Goal: Transaction & Acquisition: Purchase product/service

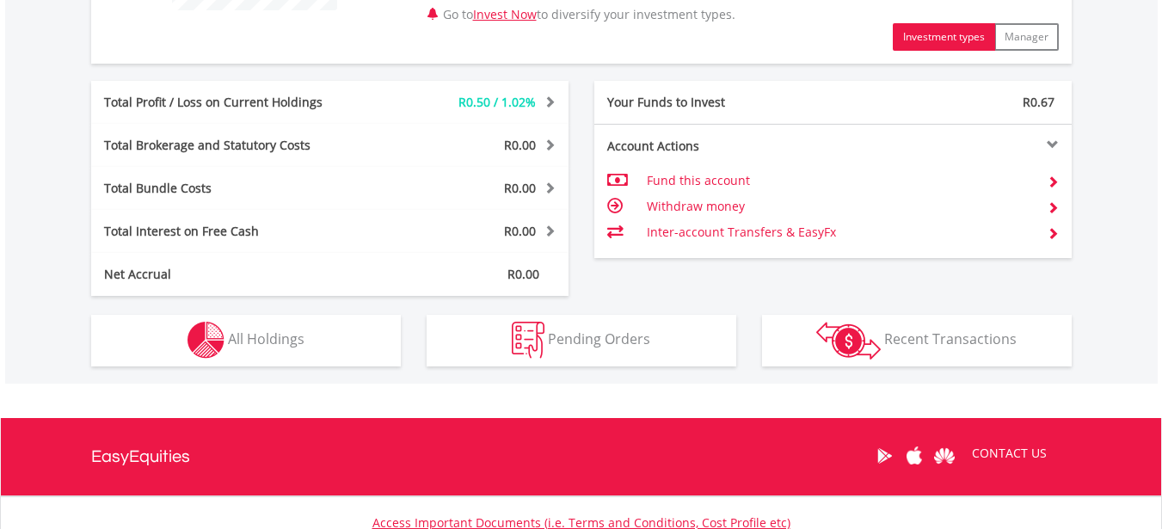
scroll to position [826, 0]
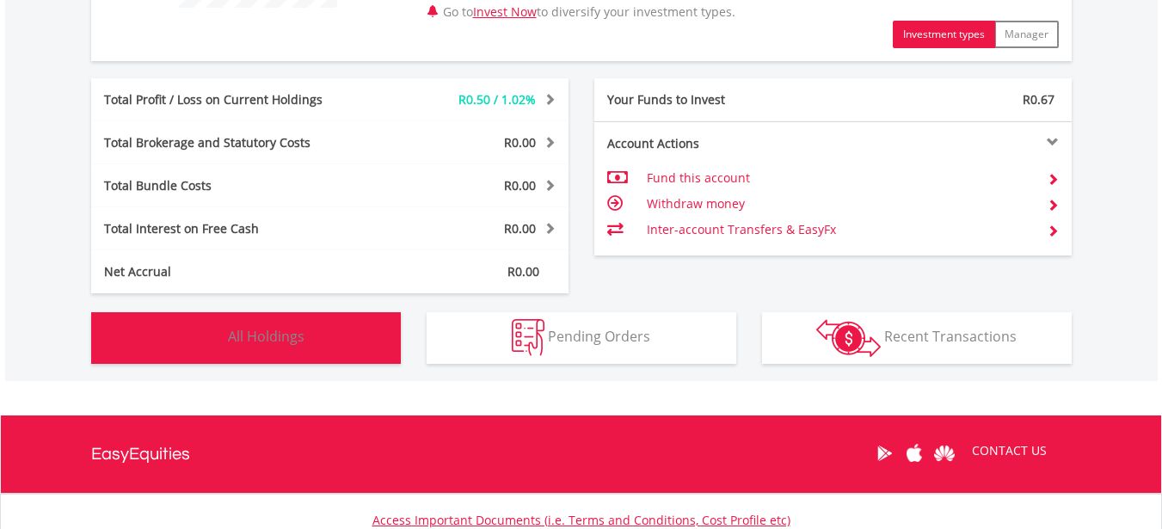
click at [285, 327] on span "All Holdings" at bounding box center [266, 336] width 77 height 19
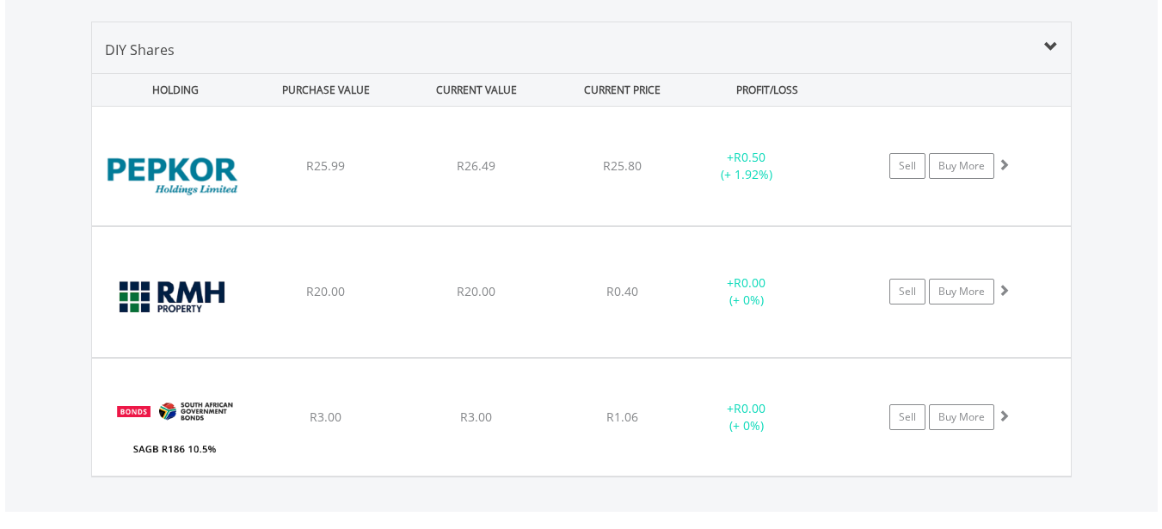
scroll to position [1207, 0]
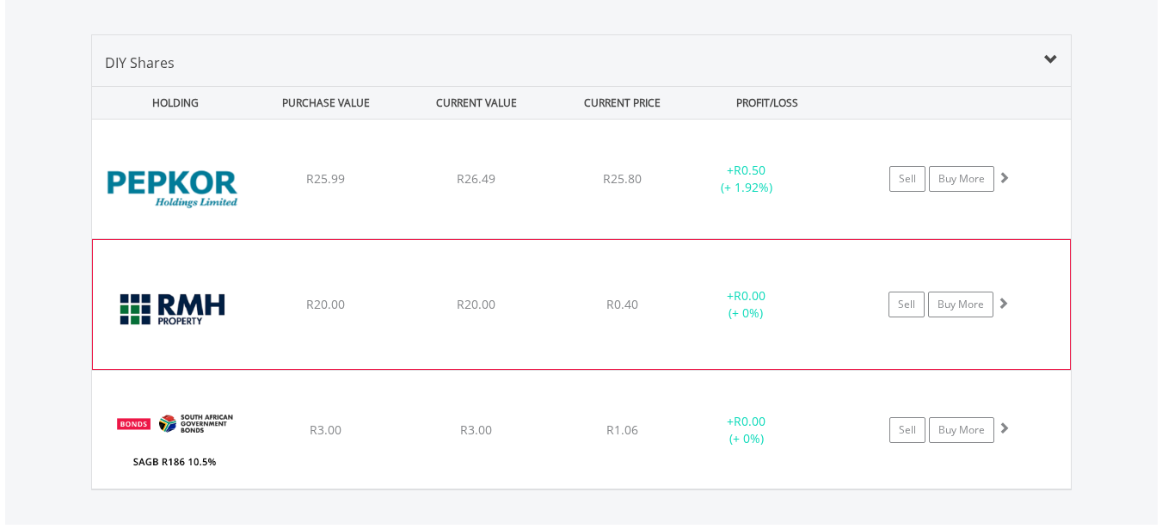
click at [424, 271] on div "﻿ RMB Holdings Limited R20.00 R20.00 R0.40 + R0.00 (+ 0%) Sell Buy More" at bounding box center [581, 304] width 977 height 129
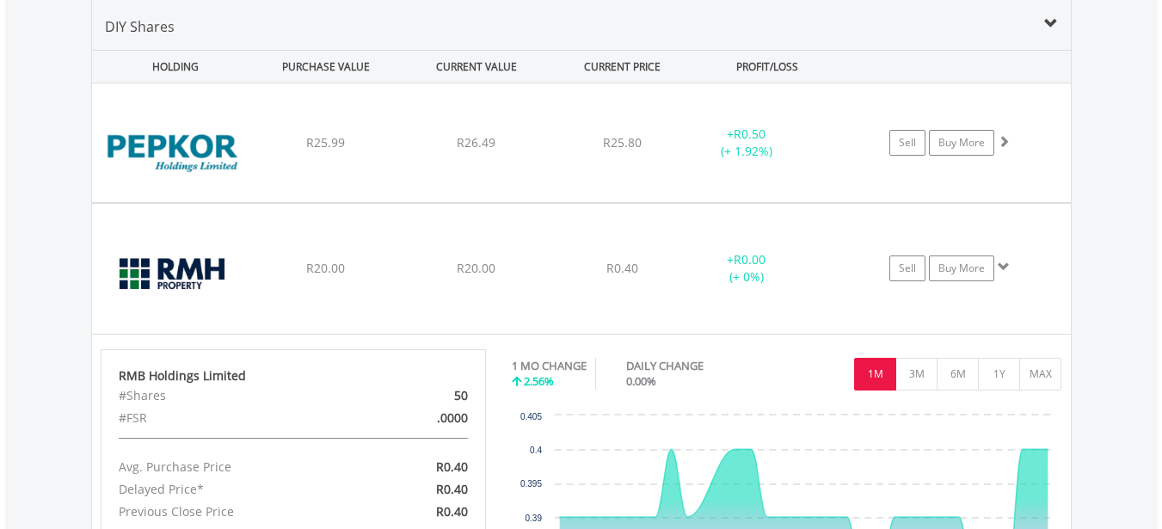
scroll to position [1241, 0]
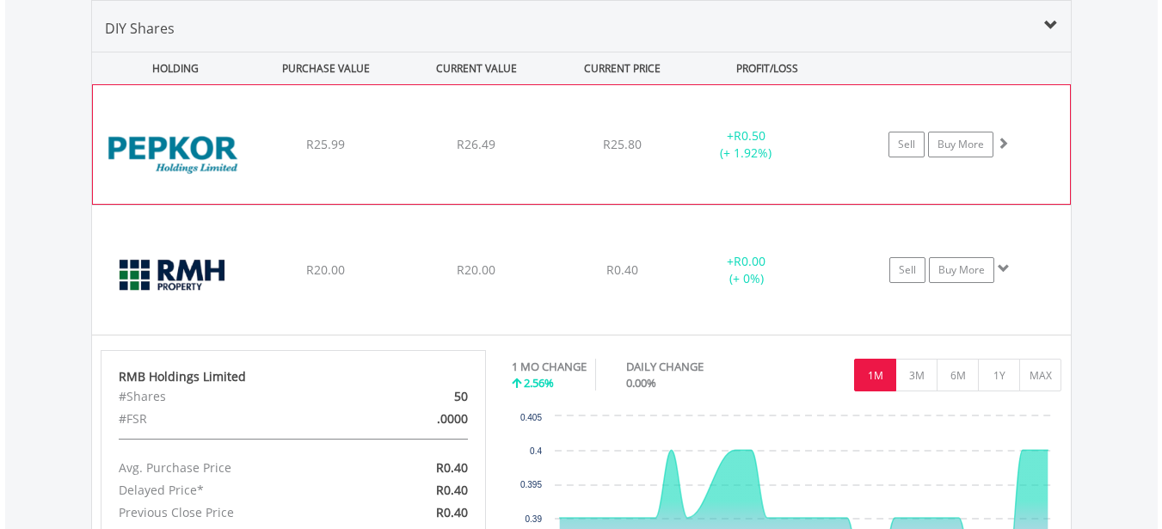
click at [341, 151] on span "R25.99" at bounding box center [325, 144] width 39 height 16
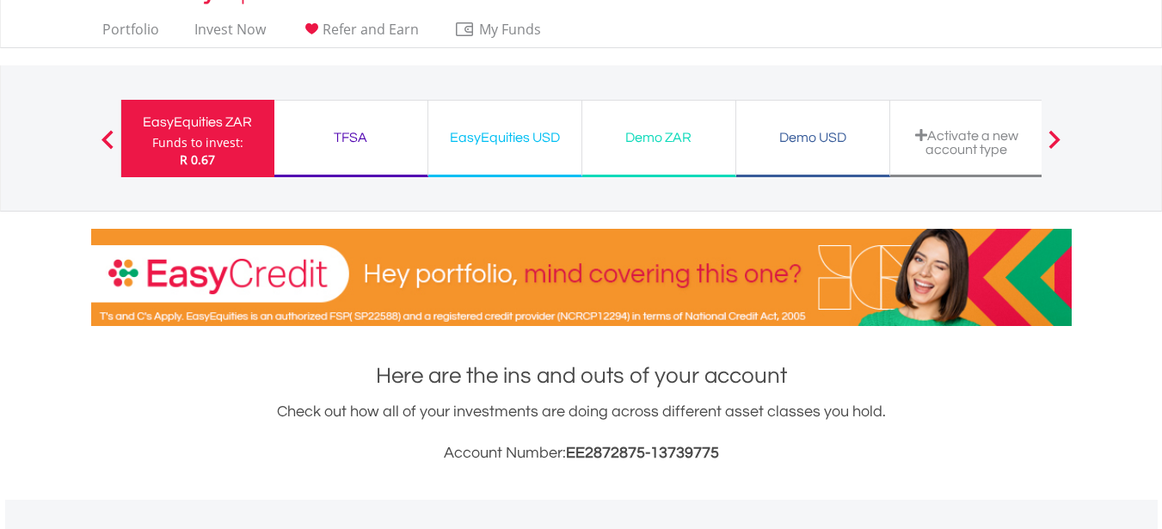
scroll to position [34, 0]
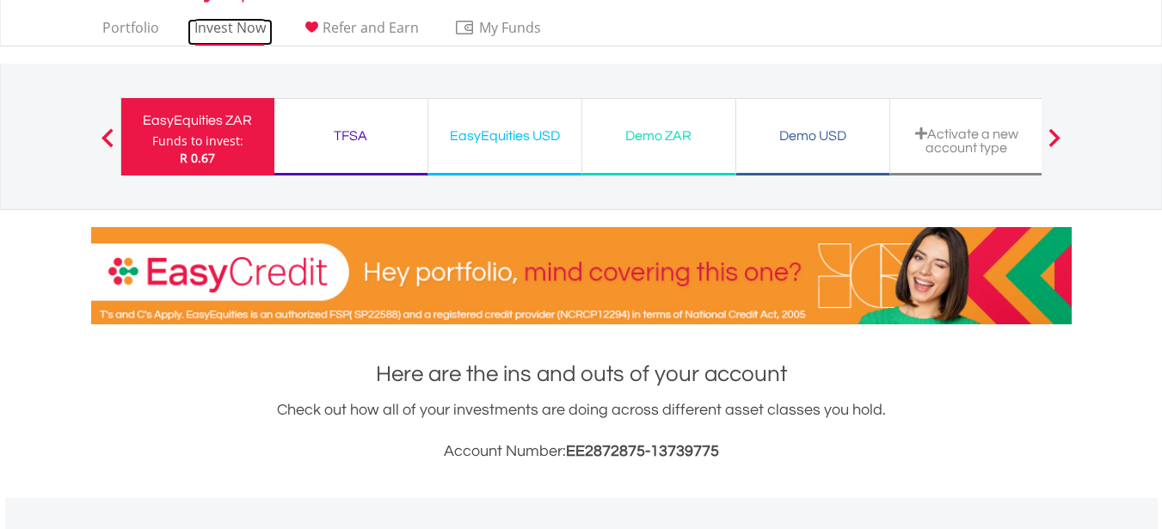
click at [233, 34] on link "Invest Now" at bounding box center [229, 32] width 85 height 27
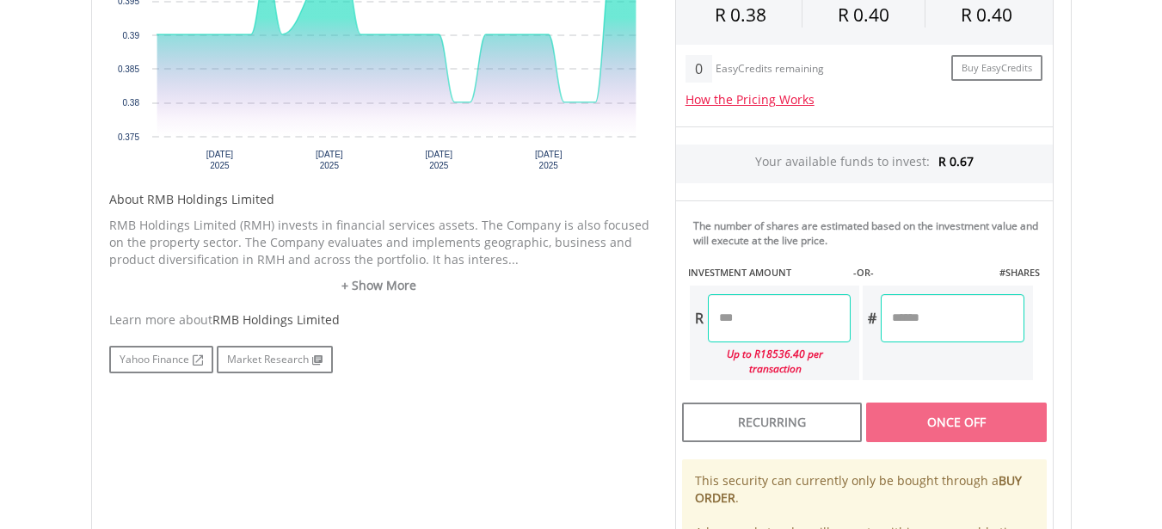
scroll to position [688, 0]
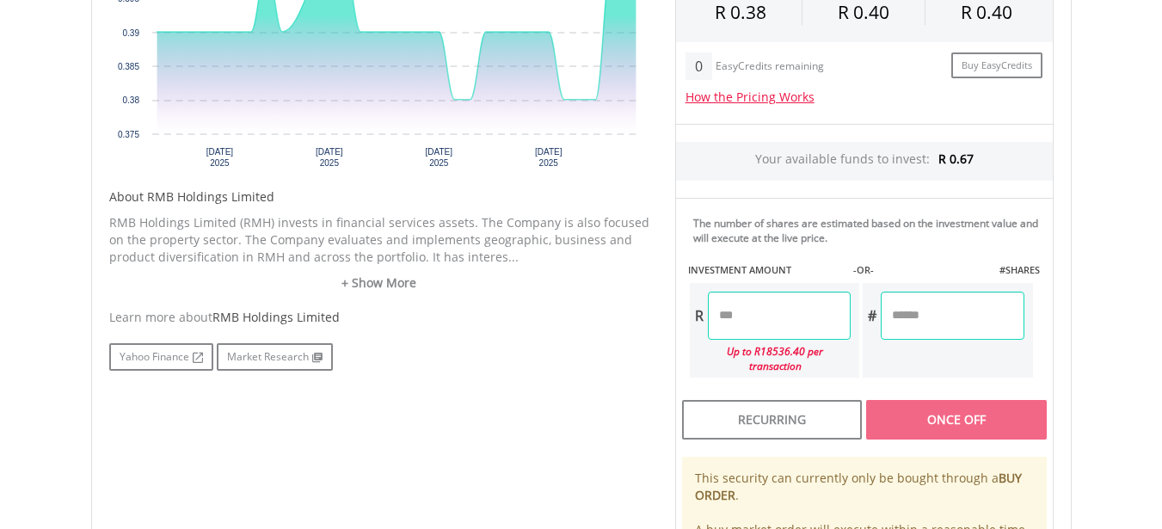
click at [935, 310] on input "number" at bounding box center [952, 316] width 143 height 48
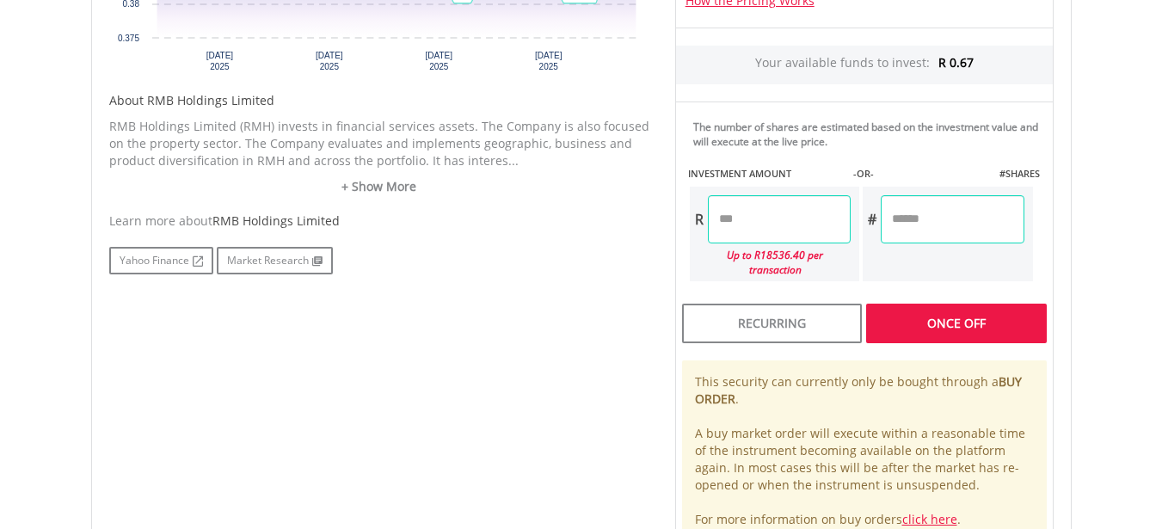
scroll to position [778, 0]
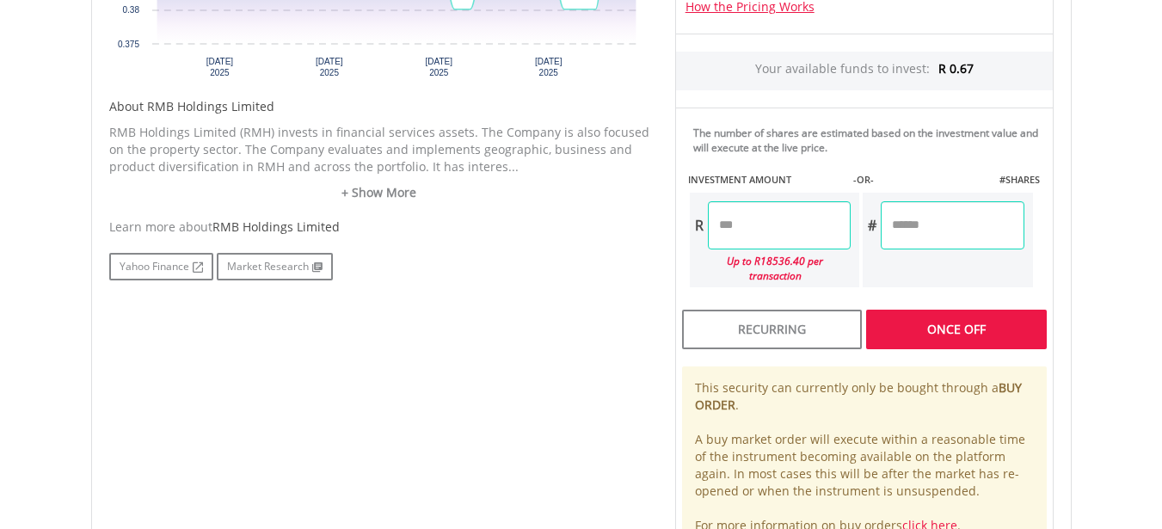
type input "*"
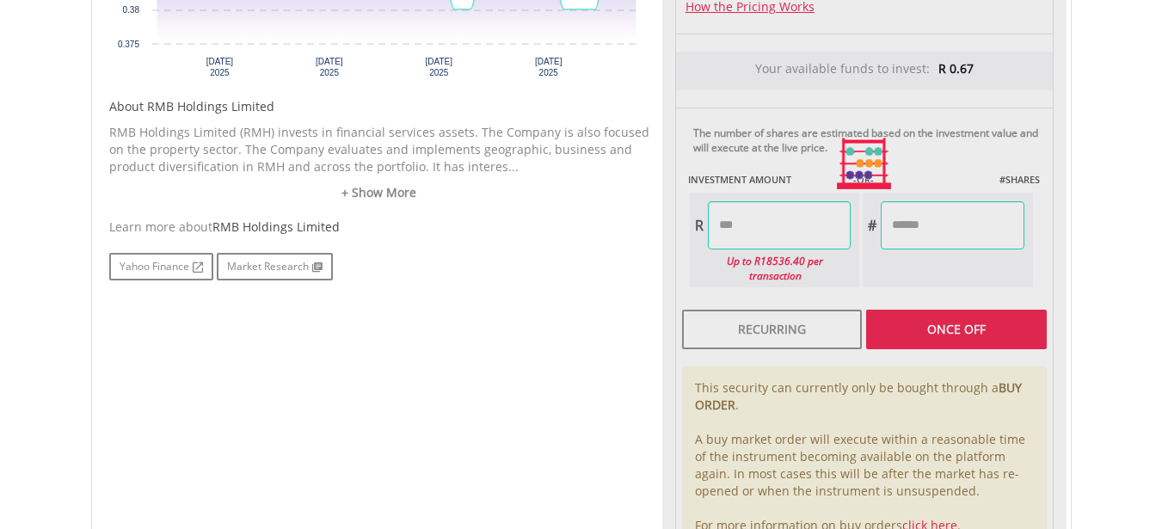
click at [972, 326] on div "Last Updated Price: 15-min. Delay* Price Update Cost: 0 Credits Market Closed S…" at bounding box center [864, 164] width 404 height 781
type input "****"
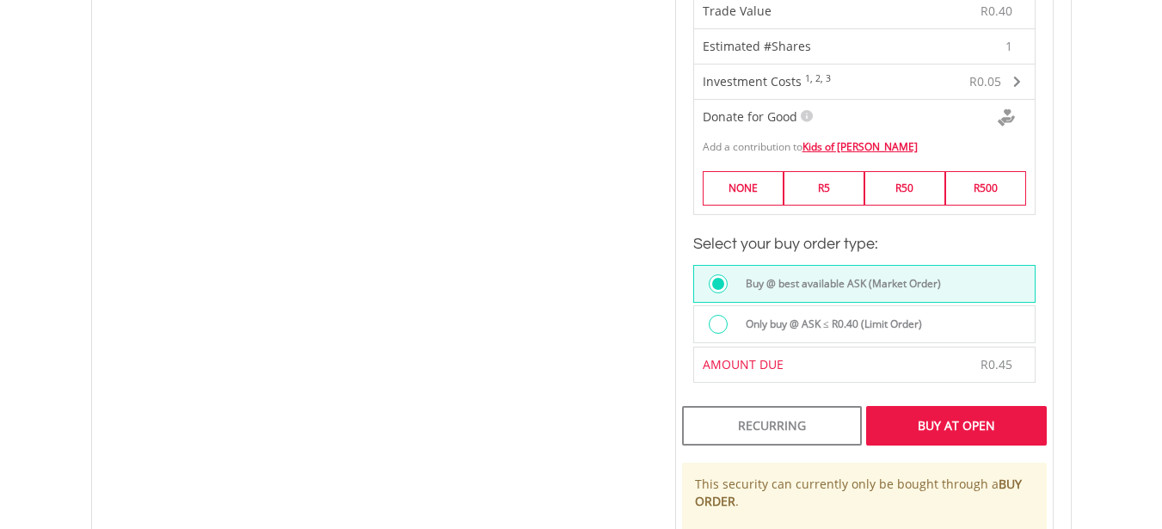
scroll to position [1110, 0]
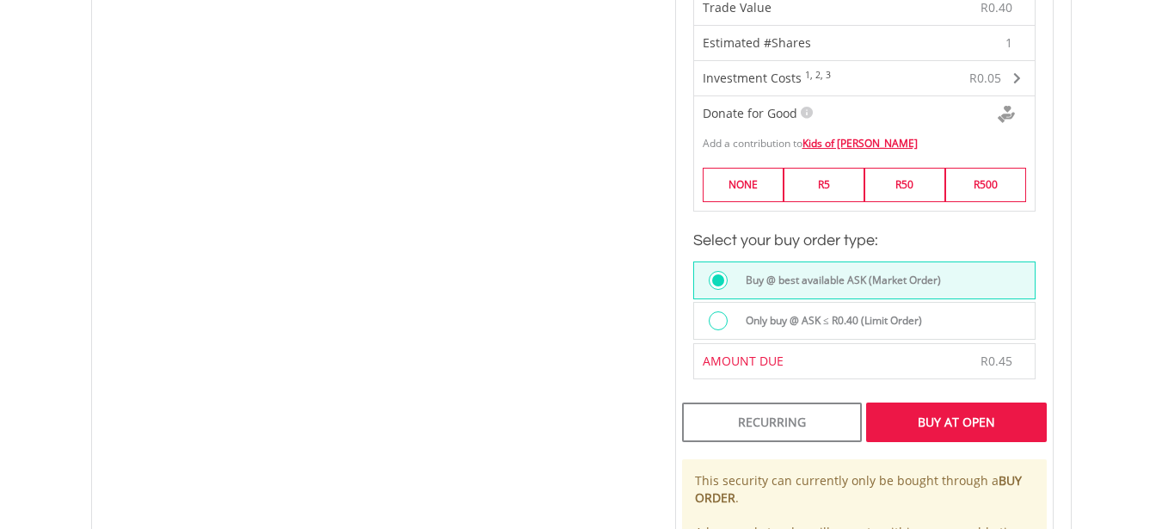
click at [1007, 311] on div "Only buy @ ASK ≤ R0.40 (Limit Order)" at bounding box center [884, 322] width 298 height 23
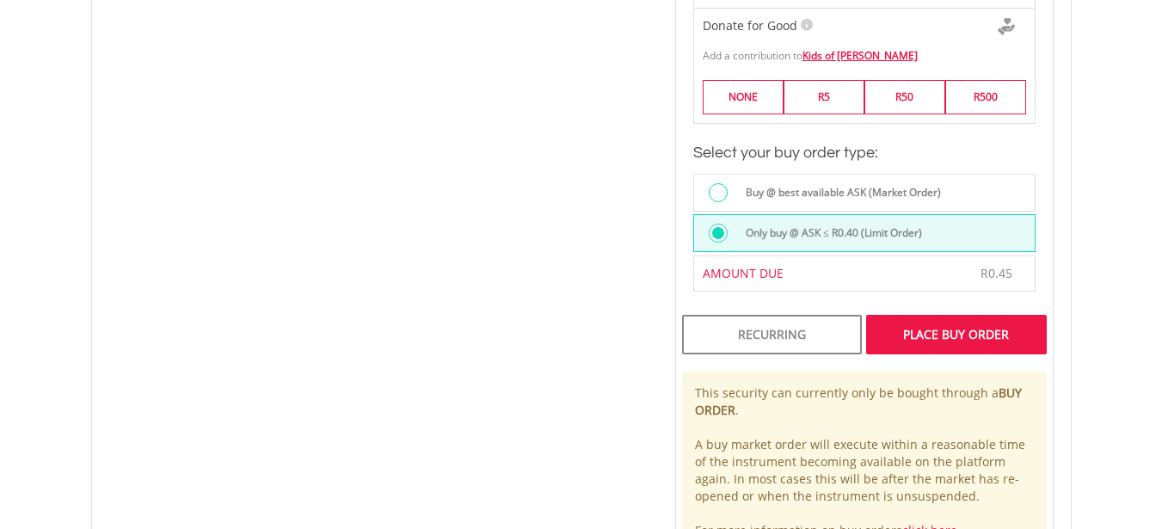
scroll to position [1201, 0]
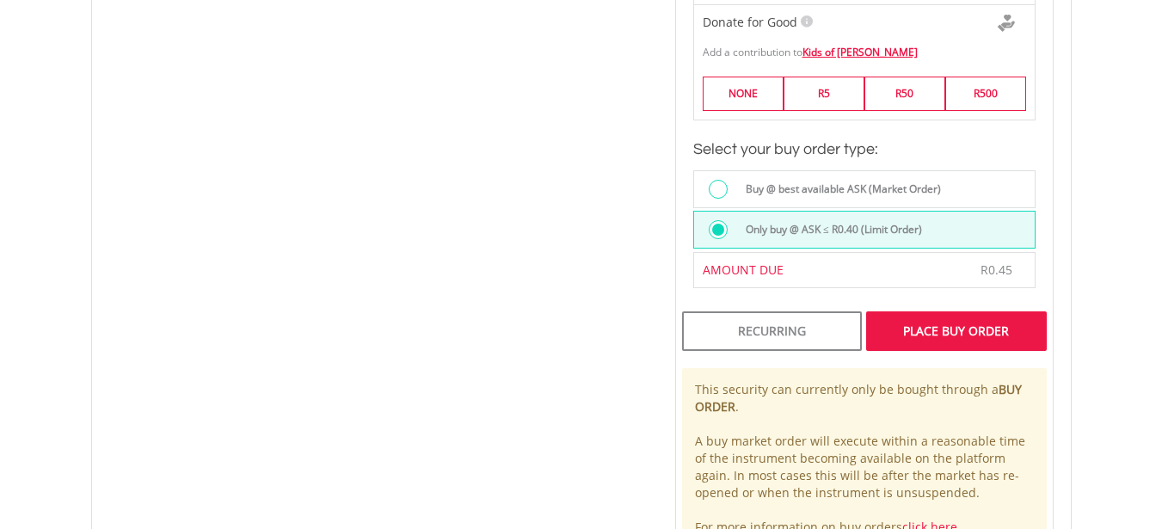
click at [1025, 325] on div "Place Buy Order" at bounding box center [956, 331] width 180 height 40
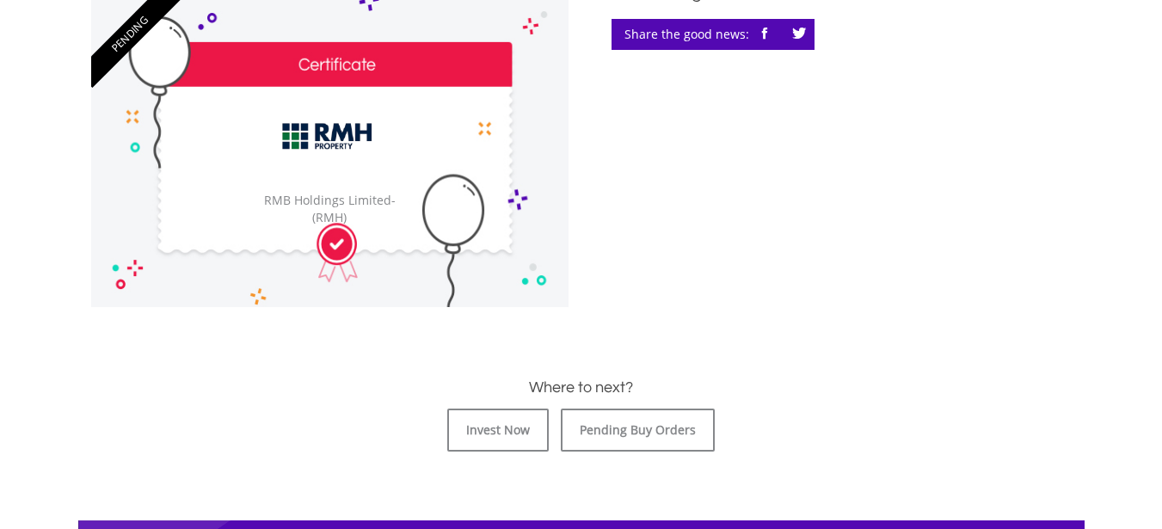
scroll to position [531, 0]
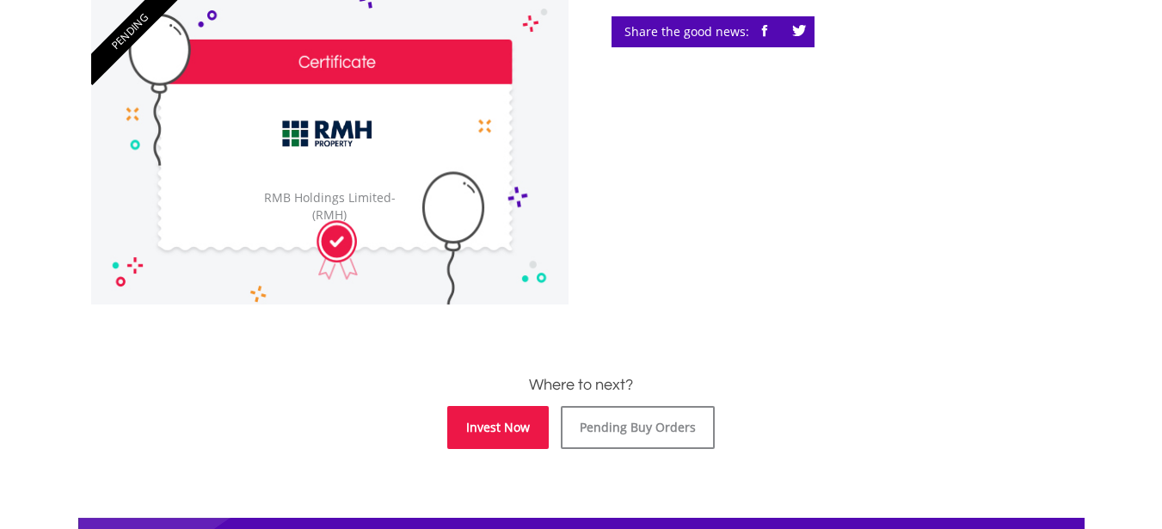
click at [525, 443] on link "Invest Now" at bounding box center [497, 427] width 101 height 43
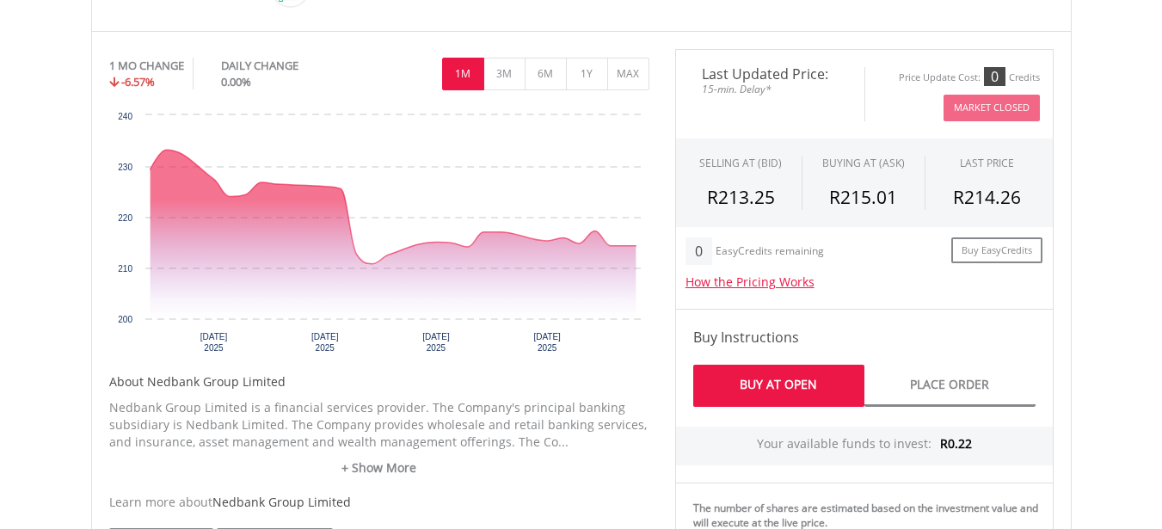
scroll to position [550, 0]
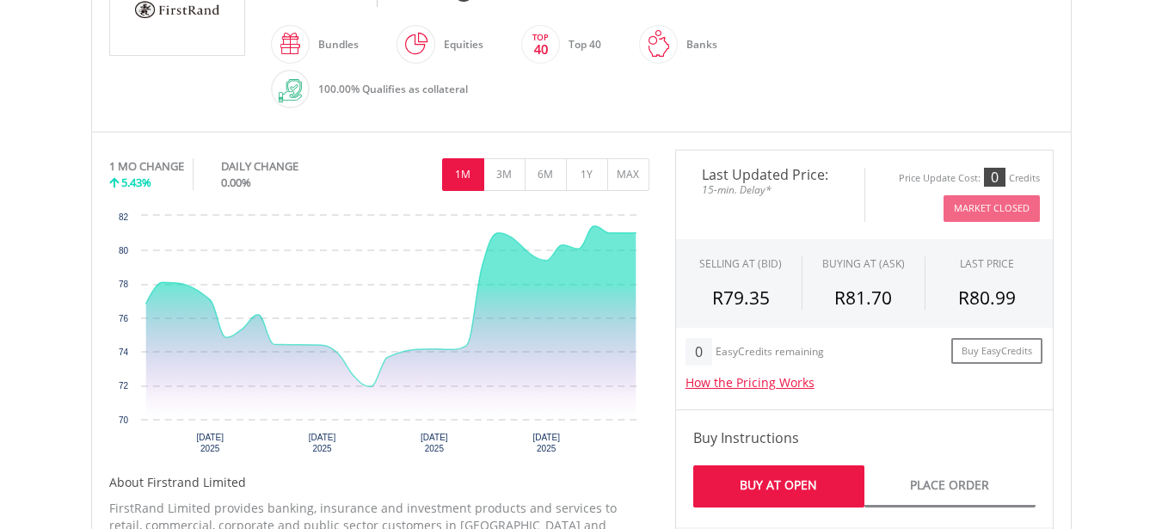
scroll to position [447, 0]
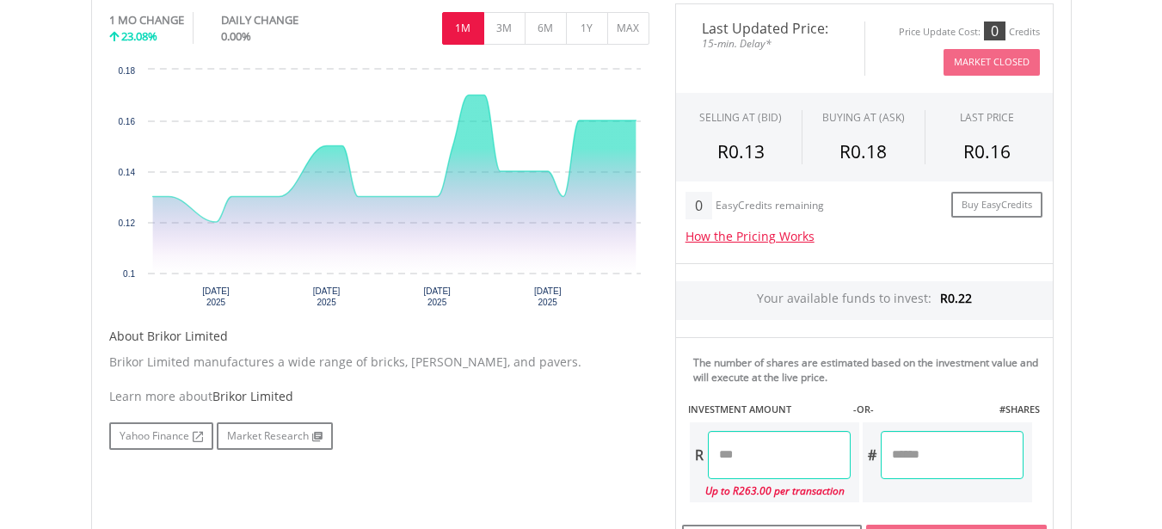
scroll to position [550, 0]
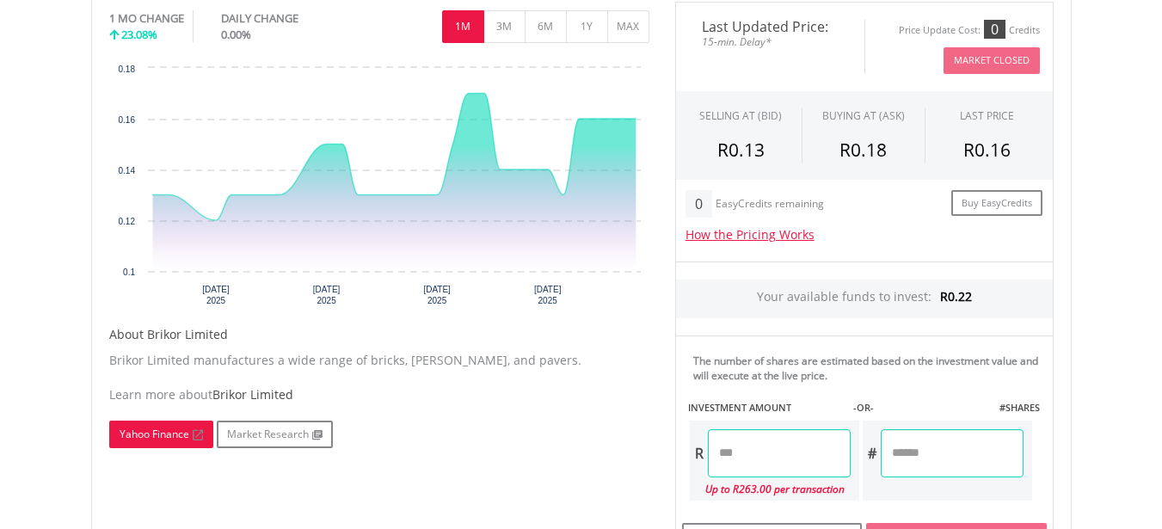
click at [163, 440] on link "Yahoo Finance" at bounding box center [161, 435] width 104 height 28
click at [913, 429] on input "number" at bounding box center [952, 453] width 143 height 48
click at [905, 429] on input "number" at bounding box center [952, 453] width 143 height 48
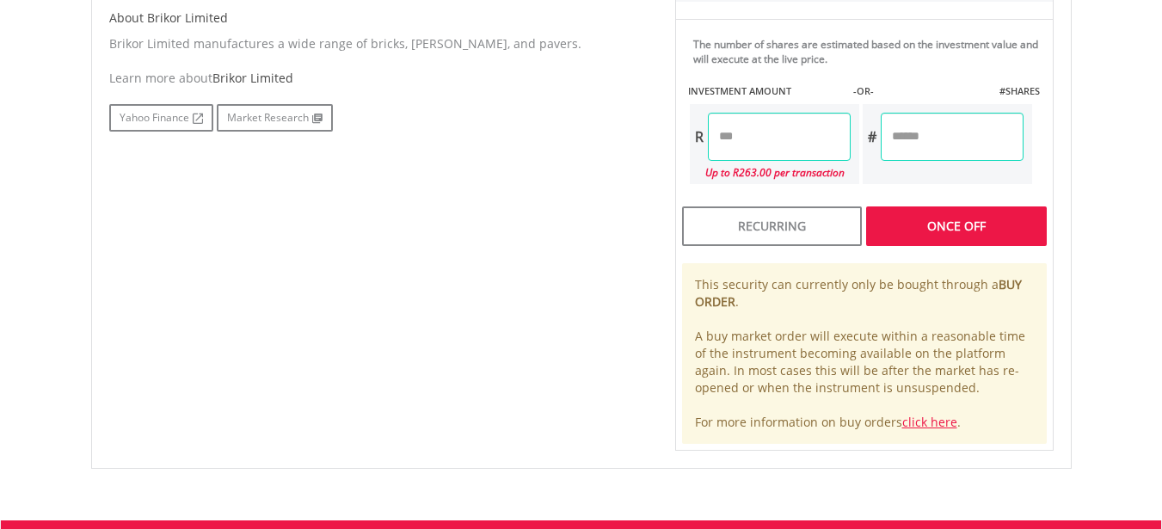
scroll to position [873, 0]
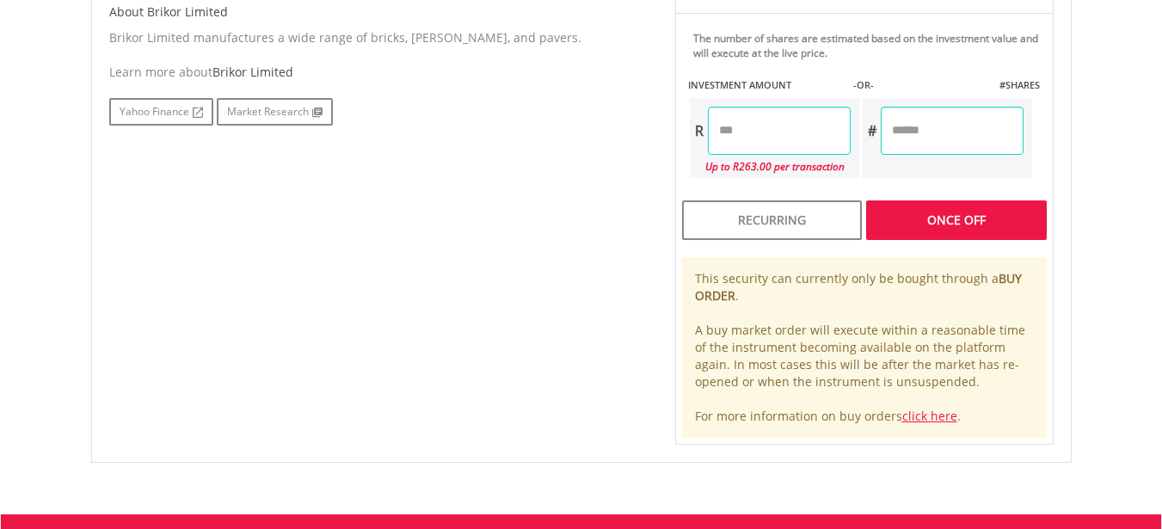
type input "*"
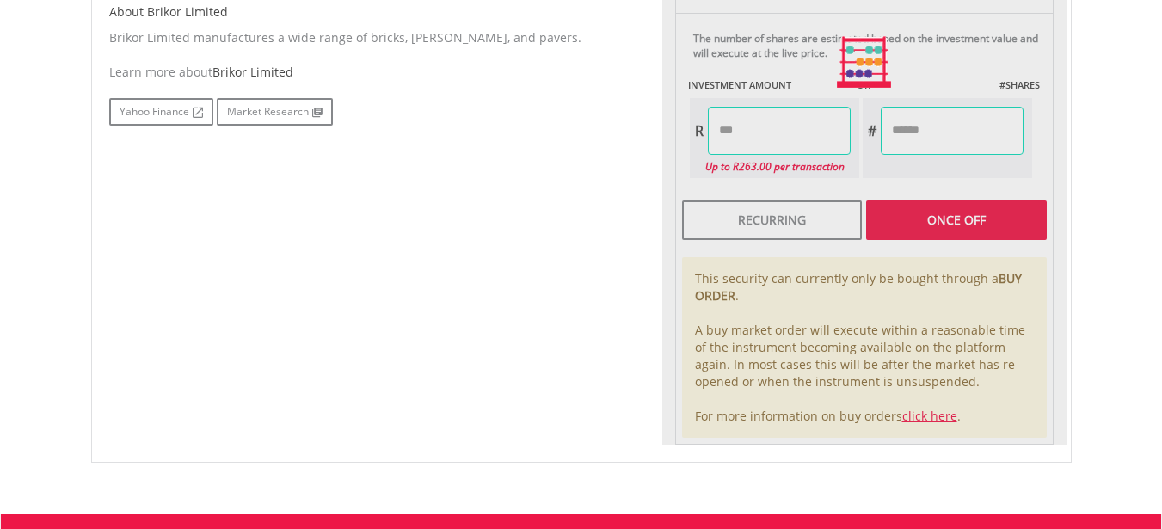
click at [1004, 236] on div "Last Updated Price: 15-min. Delay* Price Update Cost: 0 Credits Market Closed S…" at bounding box center [864, 61] width 404 height 765
type input "****"
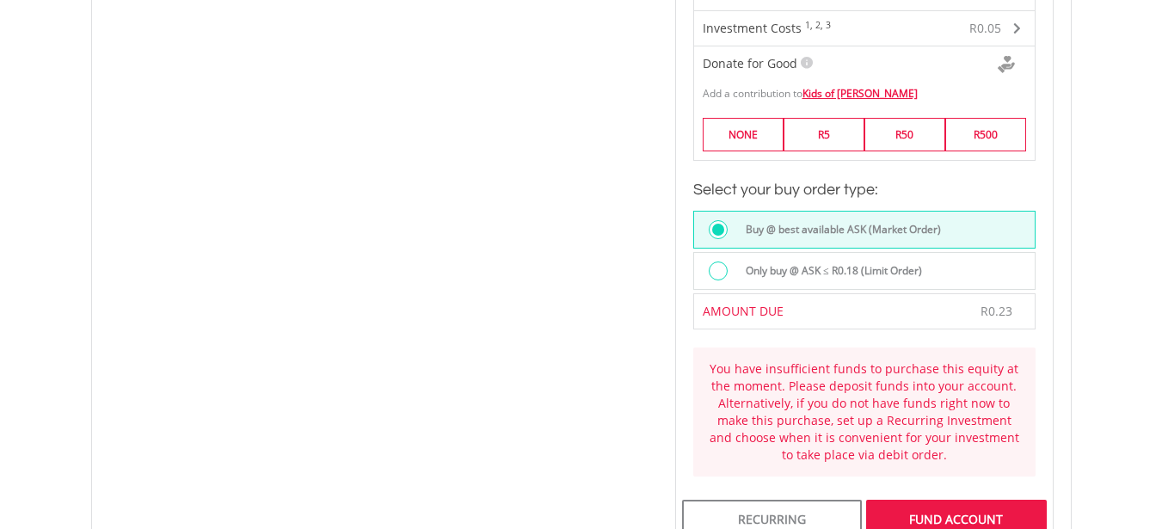
scroll to position [1149, 0]
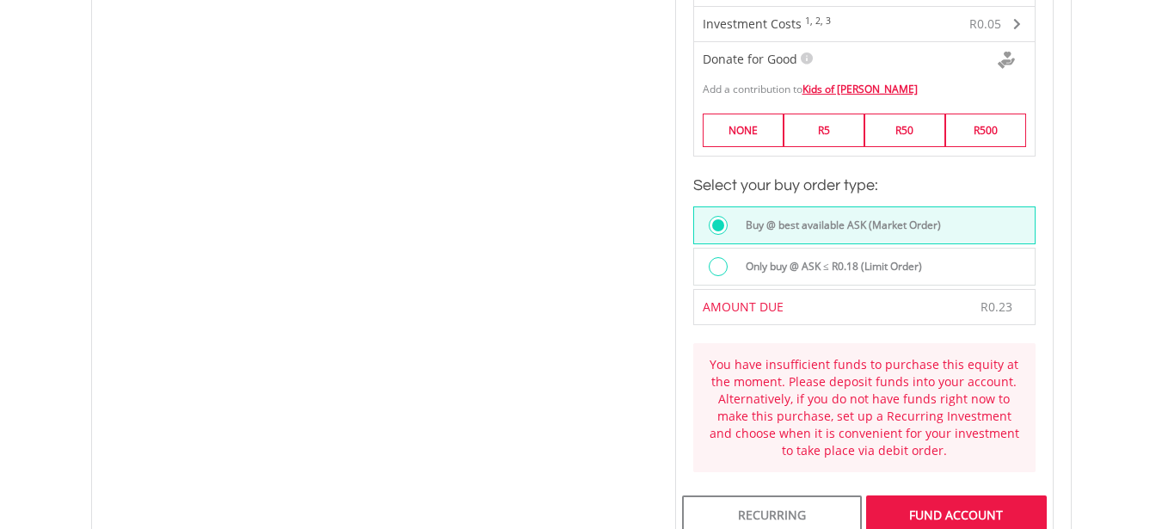
click at [1128, 279] on body "My Investments Invest Now New Listings Sell My Recurring Investments Pending Or…" at bounding box center [581, 34] width 1162 height 2366
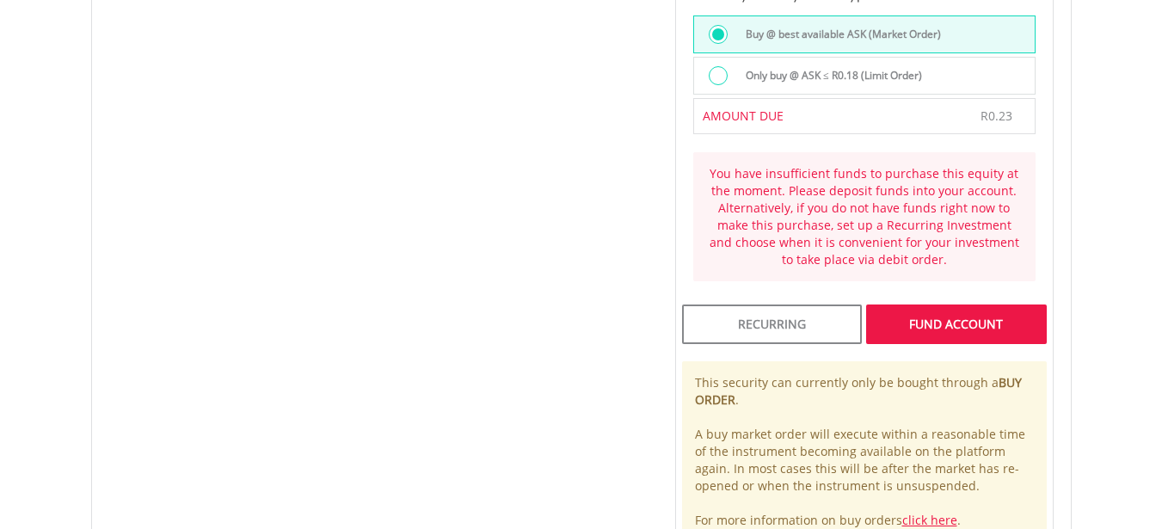
scroll to position [1336, 0]
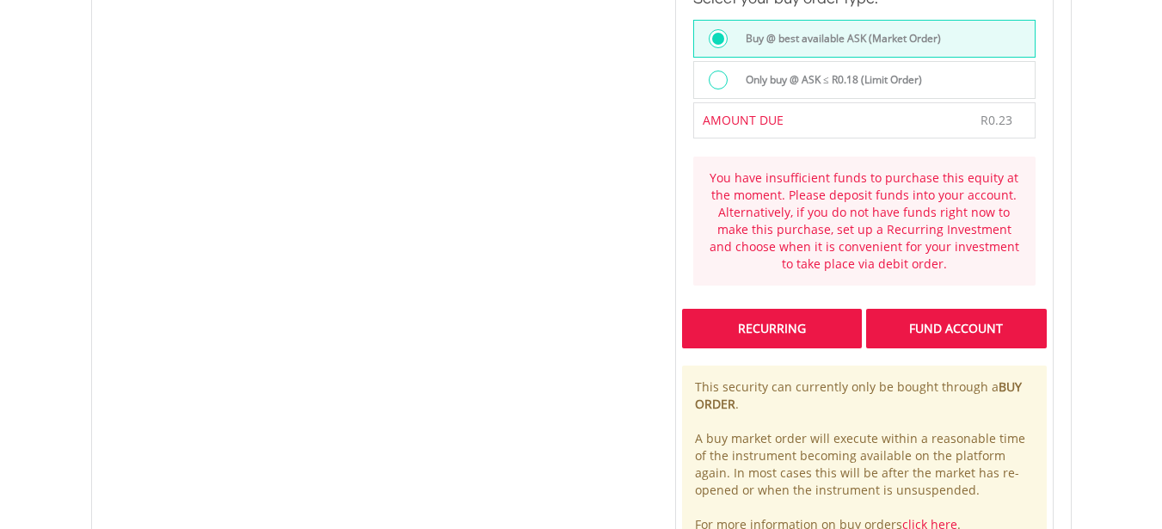
click at [827, 323] on div "Recurring" at bounding box center [772, 329] width 180 height 40
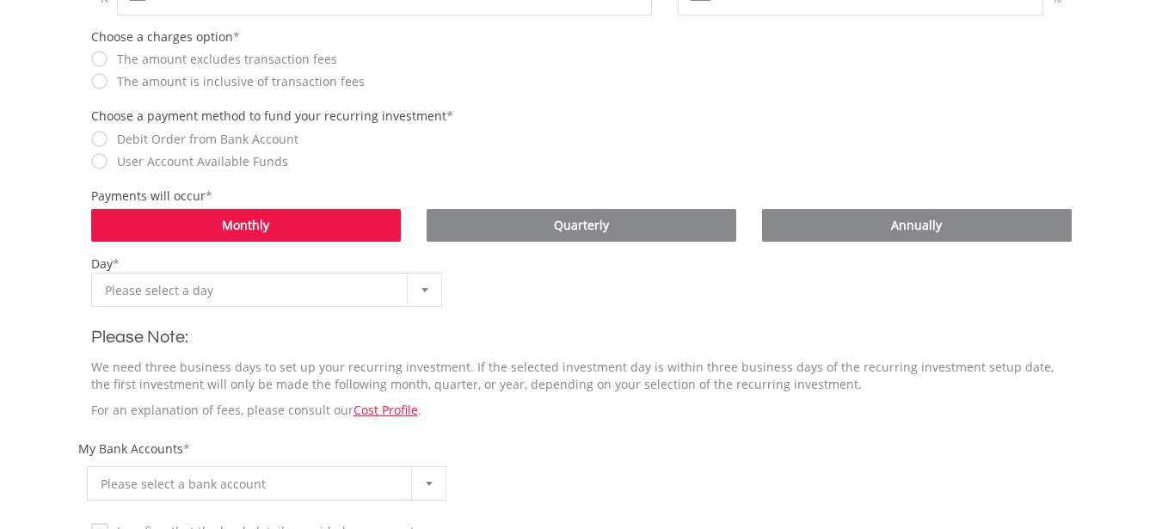
scroll to position [654, 0]
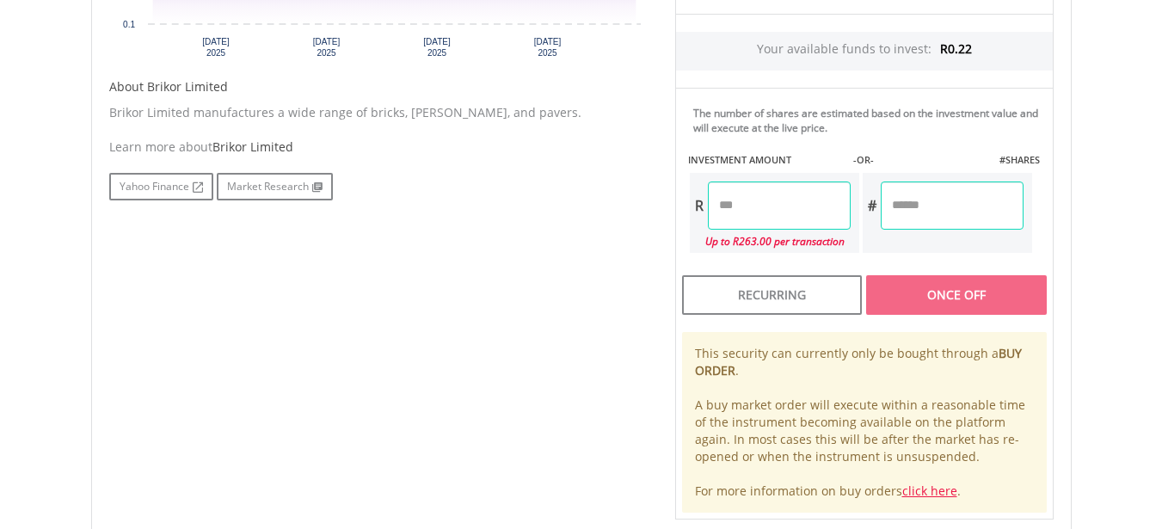
scroll to position [797, 0]
